Goal: Transaction & Acquisition: Purchase product/service

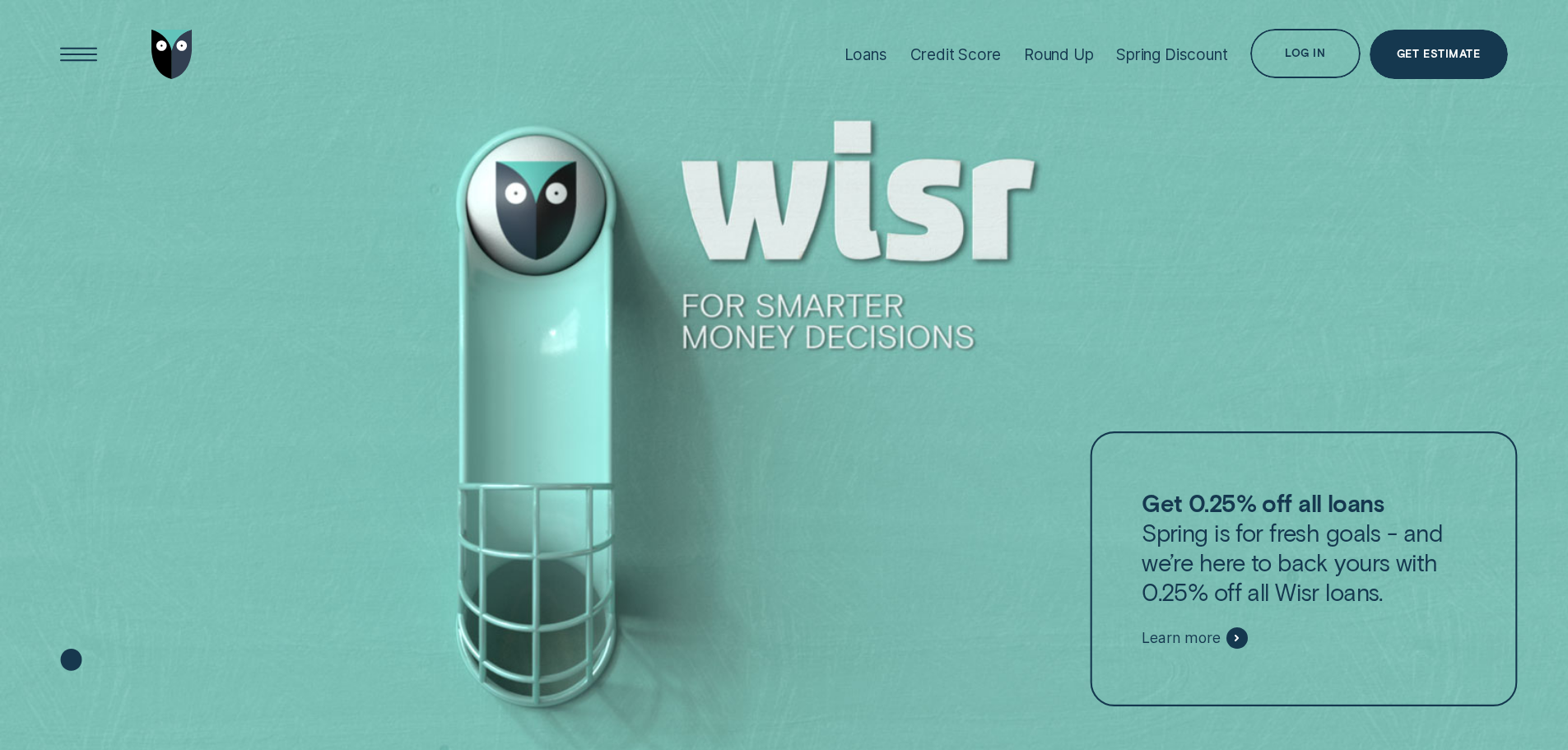
click at [1380, 598] on p "Get 0.25% off all loans Spring is for fresh goals - and we’re here to back your…" at bounding box center [1303, 547] width 324 height 119
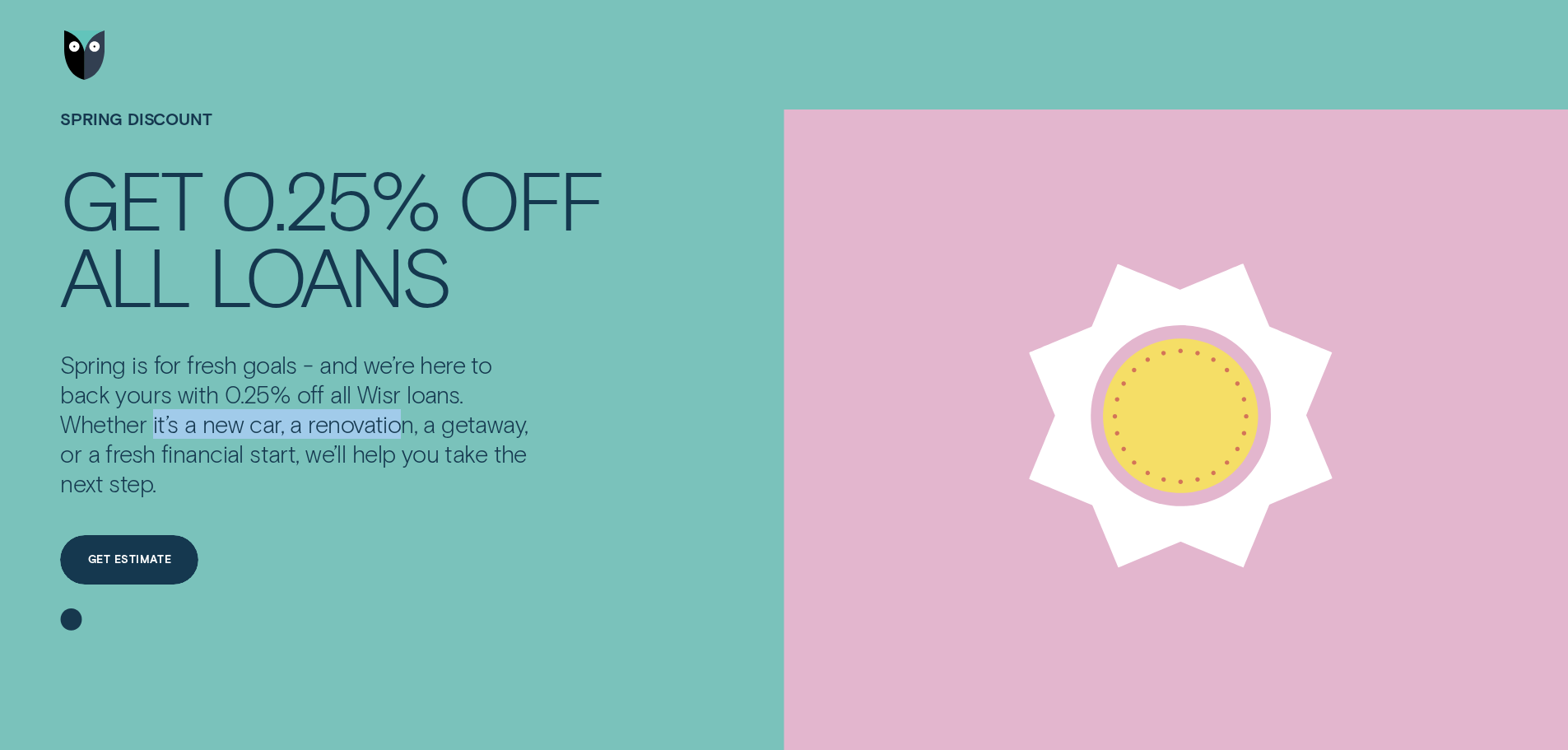
drag, startPoint x: 152, startPoint y: 431, endPoint x: 390, endPoint y: 434, distance: 238.0
click at [393, 434] on p "Spring is for fresh goals - and we’re here to back yours with 0.25% off all Wis…" at bounding box center [298, 425] width 476 height 149
drag, startPoint x: 387, startPoint y: 434, endPoint x: 381, endPoint y: 440, distance: 8.5
click at [385, 435] on p "Spring is for fresh goals - and we’re here to back yours with 0.25% off all Wis…" at bounding box center [298, 425] width 476 height 149
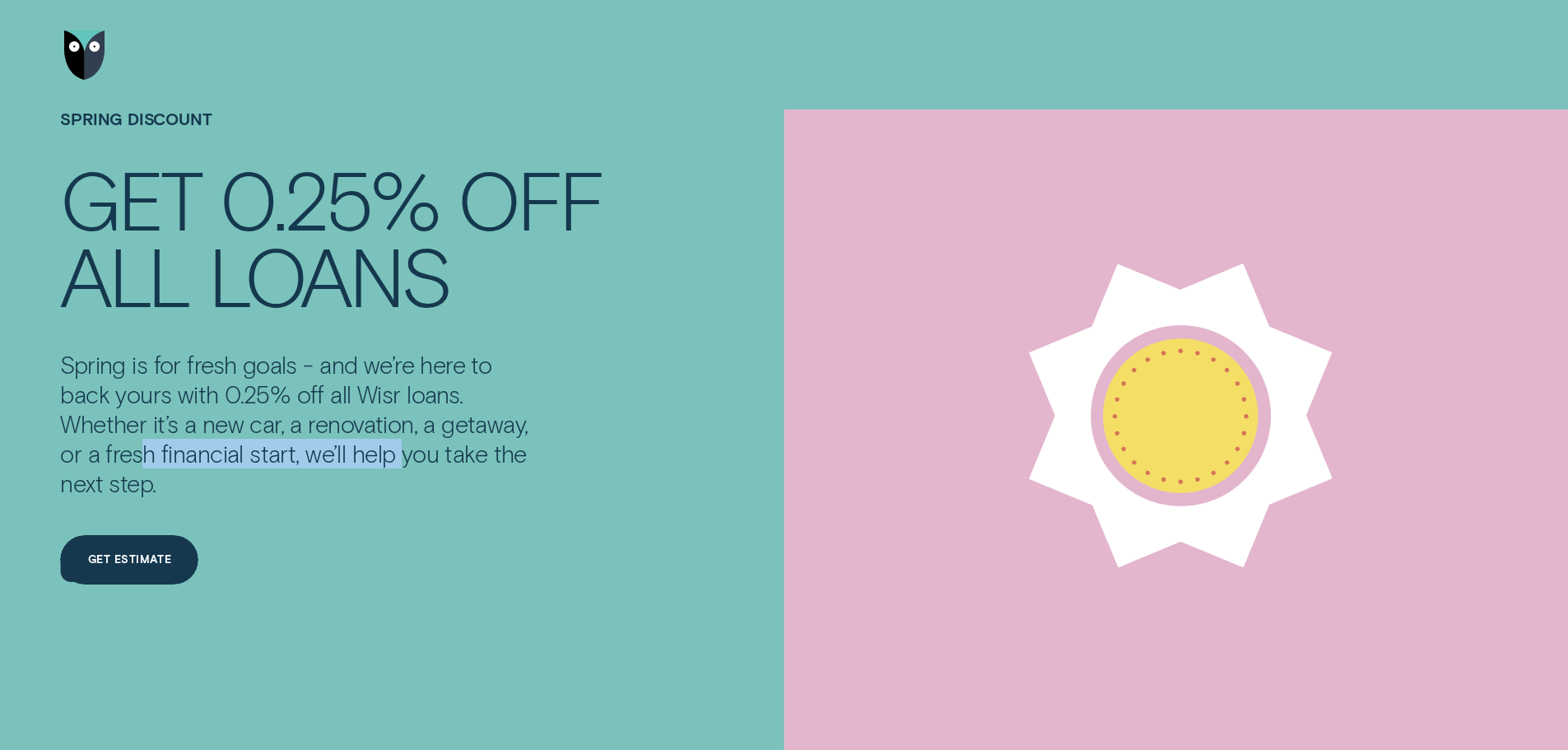
drag, startPoint x: 148, startPoint y: 460, endPoint x: 410, endPoint y: 462, distance: 262.0
click at [410, 462] on p "Spring is for fresh goals - and we’re here to back yours with 0.25% off all Wis…" at bounding box center [298, 425] width 476 height 149
click at [395, 453] on p "Spring is for fresh goals - and we’re here to back yours with 0.25% off all Wis…" at bounding box center [298, 425] width 476 height 149
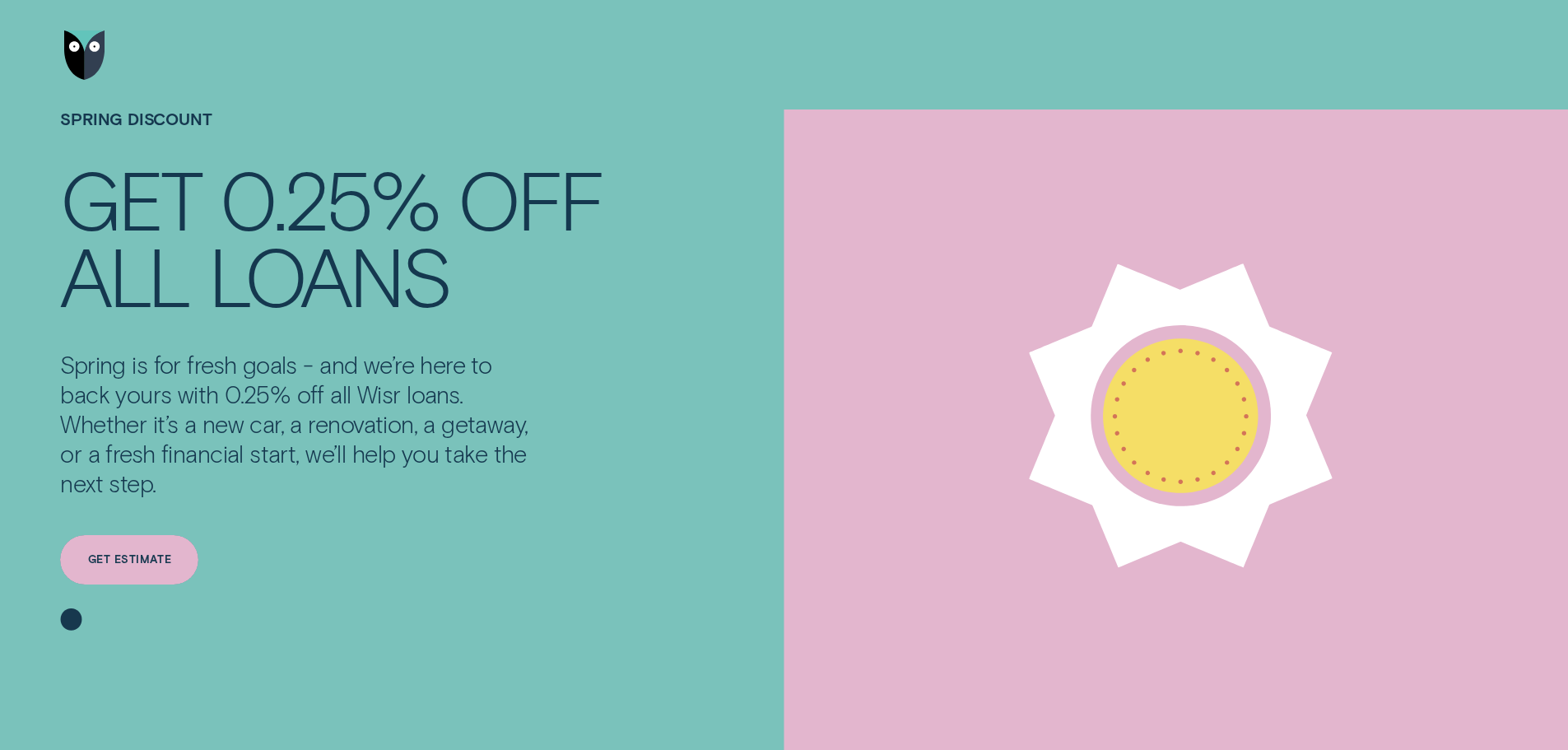
click at [150, 566] on div "Get estimate" at bounding box center [129, 559] width 138 height 49
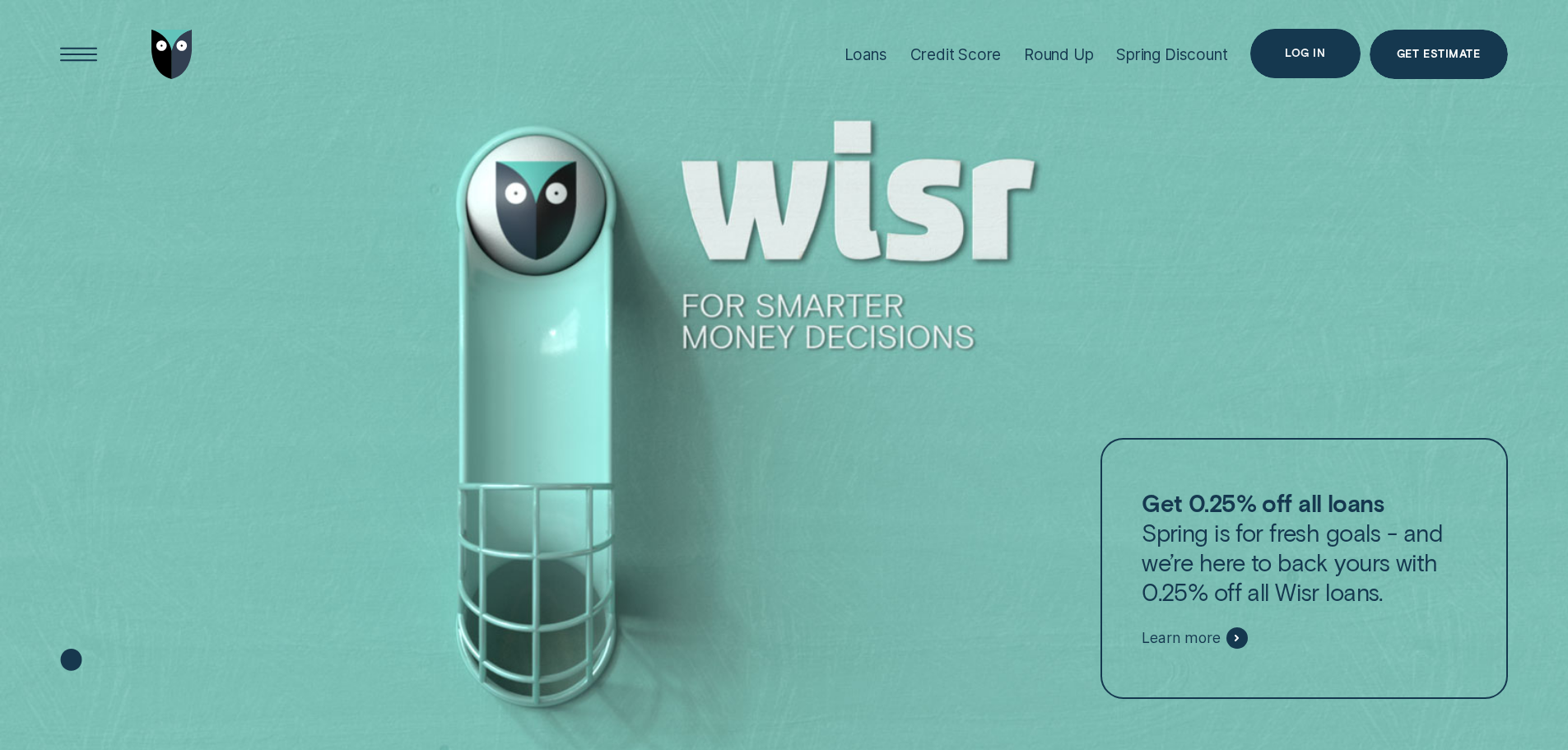
click at [1297, 52] on div "Log in" at bounding box center [1305, 53] width 41 height 10
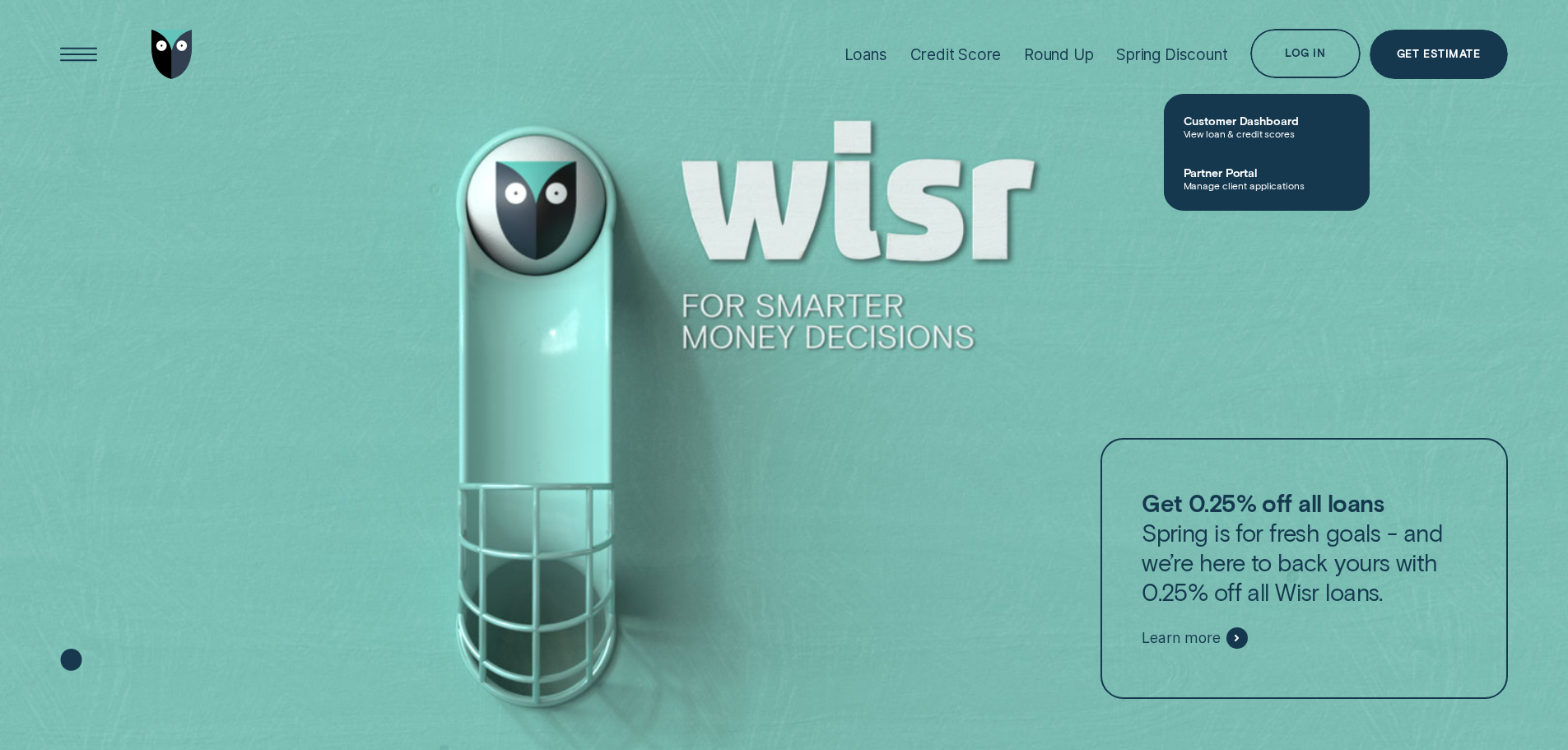
click at [1287, 186] on span "Manage client applications" at bounding box center [1266, 185] width 166 height 12
